Goal: Navigation & Orientation: Find specific page/section

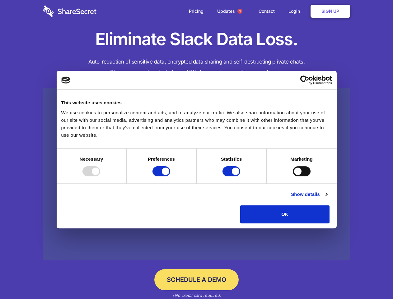
click at [100, 176] on div at bounding box center [91, 171] width 18 height 10
click at [170, 176] on input "Preferences" at bounding box center [161, 171] width 18 height 10
checkbox input "false"
click at [232, 176] on input "Statistics" at bounding box center [231, 171] width 18 height 10
checkbox input "false"
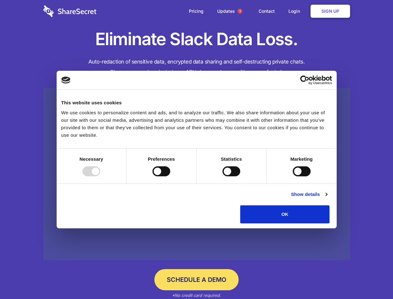
click at [293, 176] on input "Marketing" at bounding box center [302, 171] width 18 height 10
checkbox input "true"
click at [327, 198] on link "Show details" at bounding box center [309, 193] width 36 height 7
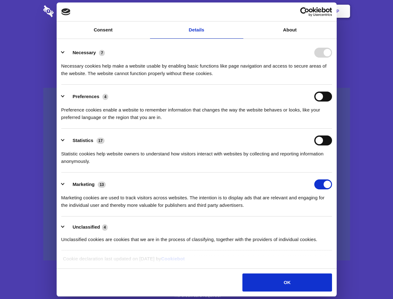
click at [332, 85] on li "Necessary 7 Necessary cookies help make a website usable by enabling basic func…" at bounding box center [196, 63] width 271 height 44
click at [239, 11] on span "1" at bounding box center [239, 11] width 5 height 5
